Goal: Transaction & Acquisition: Purchase product/service

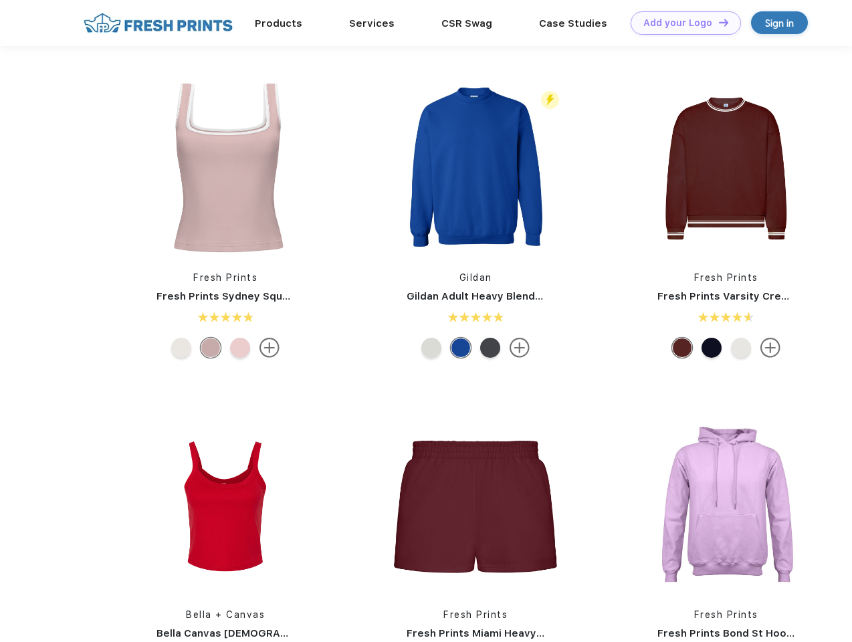
click at [681, 23] on link "Add your Logo Design Tool" at bounding box center [686, 22] width 110 height 23
click at [0, 0] on div "Design Tool" at bounding box center [0, 0] width 0 height 0
click at [718, 22] on link "Add your Logo Design Tool" at bounding box center [686, 22] width 110 height 23
click at [225, 169] on img at bounding box center [225, 169] width 178 height 178
click at [181, 348] on div at bounding box center [181, 348] width 20 height 20
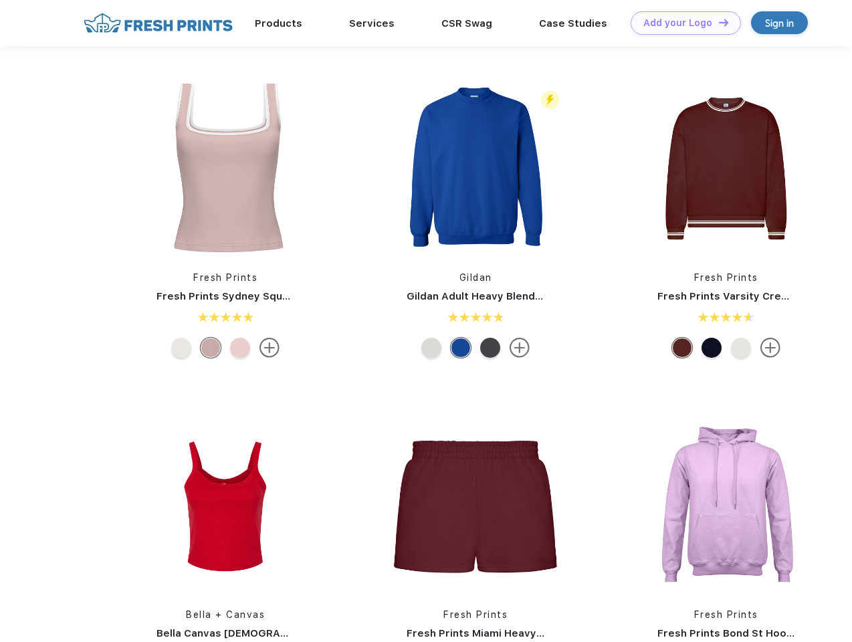
click at [211, 348] on div at bounding box center [211, 348] width 20 height 20
click at [240, 348] on div at bounding box center [240, 348] width 20 height 20
click at [476, 169] on img at bounding box center [476, 169] width 178 height 178
click at [432, 348] on div at bounding box center [432, 348] width 20 height 20
click at [461, 348] on div at bounding box center [461, 348] width 20 height 20
